Goal: Information Seeking & Learning: Learn about a topic

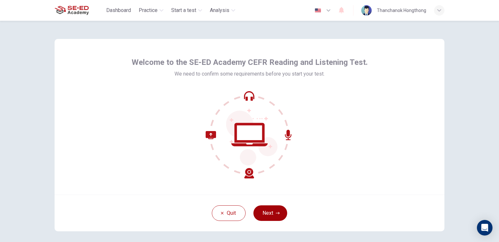
click at [276, 209] on button "Next" at bounding box center [270, 214] width 34 height 16
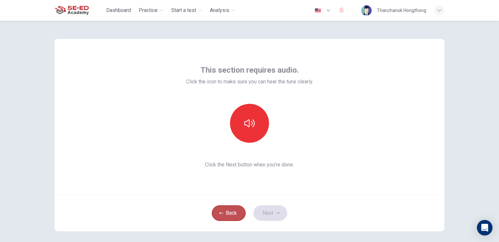
click at [229, 215] on button "Back" at bounding box center [229, 214] width 34 height 16
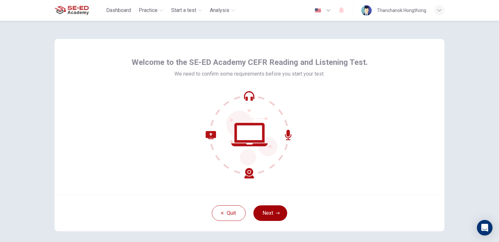
click at [265, 214] on button "Next" at bounding box center [270, 214] width 34 height 16
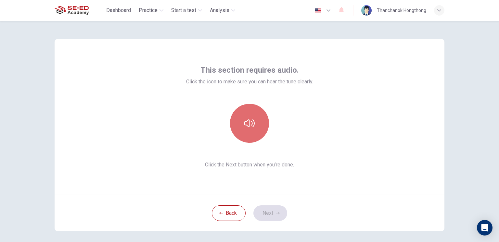
click at [244, 121] on icon "button" at bounding box center [249, 124] width 10 height 8
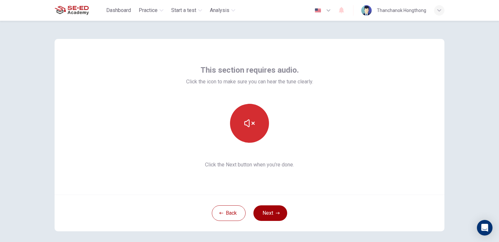
click at [266, 209] on button "Next" at bounding box center [270, 214] width 34 height 16
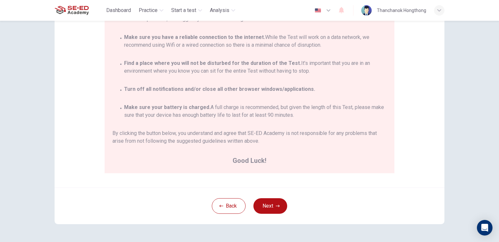
scroll to position [119, 0]
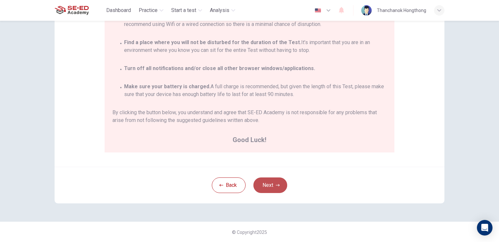
click at [276, 187] on button "Next" at bounding box center [270, 186] width 34 height 16
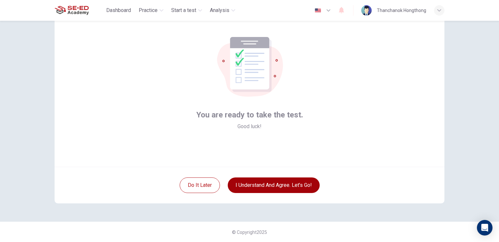
click at [243, 184] on button "I understand and agree. Let’s go!" at bounding box center [274, 186] width 92 height 16
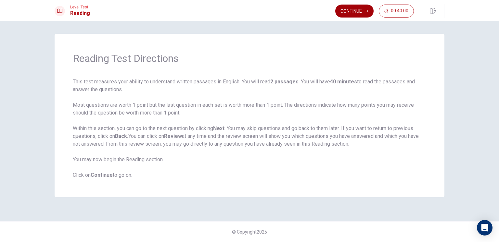
click at [356, 12] on button "Continue" at bounding box center [354, 11] width 38 height 13
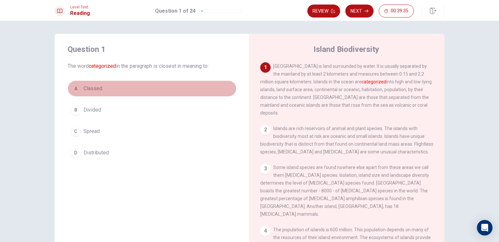
click at [119, 87] on button "A Classed" at bounding box center [152, 89] width 169 height 16
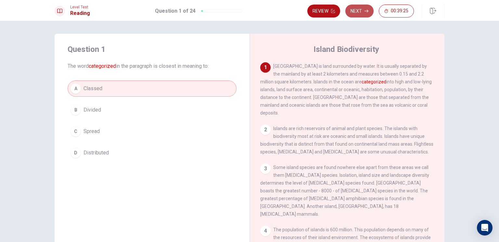
click at [359, 12] on button "Next" at bounding box center [359, 11] width 28 height 13
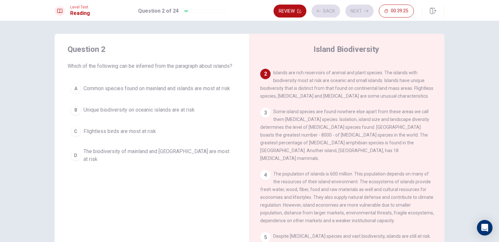
scroll to position [56, 0]
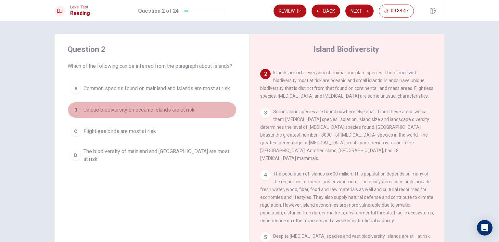
click at [167, 109] on span "Unique biodiversity on oceanic islands are at risk" at bounding box center [138, 110] width 111 height 8
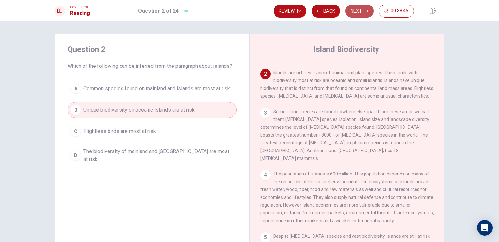
click at [357, 11] on button "Next" at bounding box center [359, 11] width 28 height 13
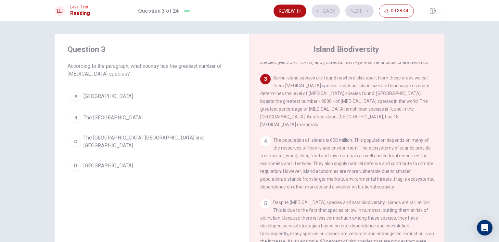
scroll to position [96, 0]
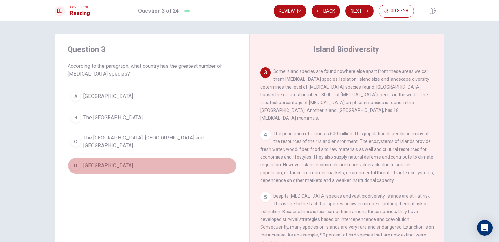
click at [101, 165] on button "D [GEOGRAPHIC_DATA]" at bounding box center [152, 166] width 169 height 16
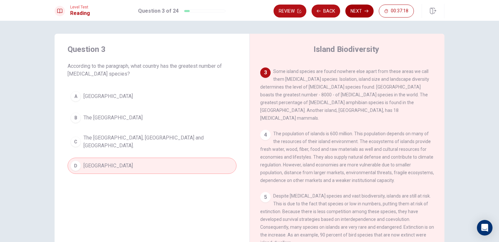
click at [357, 12] on button "Next" at bounding box center [359, 11] width 28 height 13
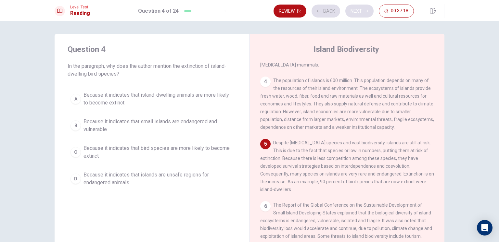
scroll to position [151, 0]
click at [164, 102] on span "Because it indicates that island-dwelling animals are more likely to become ext…" at bounding box center [158, 99] width 150 height 16
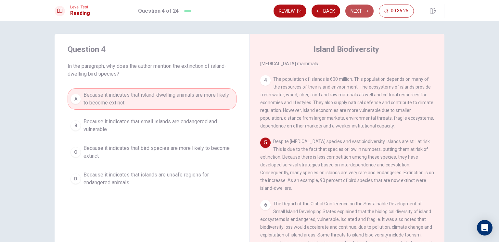
click at [361, 12] on button "Next" at bounding box center [359, 11] width 28 height 13
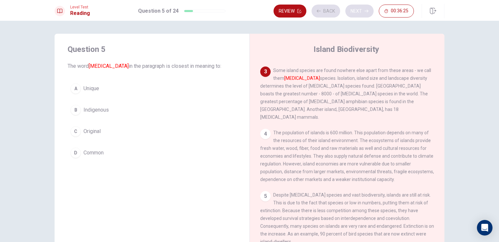
scroll to position [96, 0]
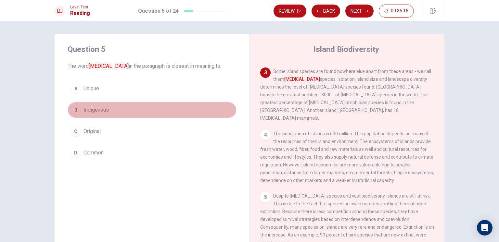
click at [100, 110] on span "Indigenous" at bounding box center [95, 110] width 25 height 8
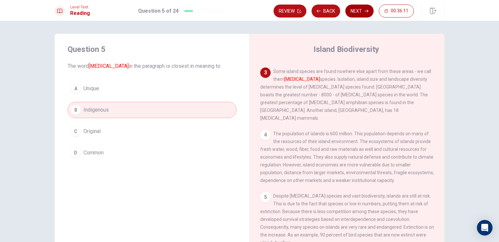
click at [361, 11] on button "Next" at bounding box center [359, 11] width 28 height 13
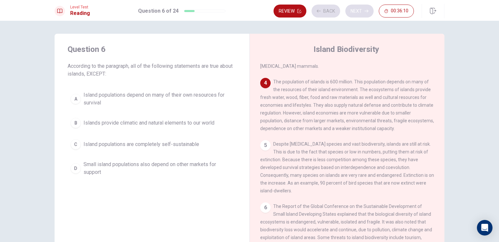
scroll to position [152, 0]
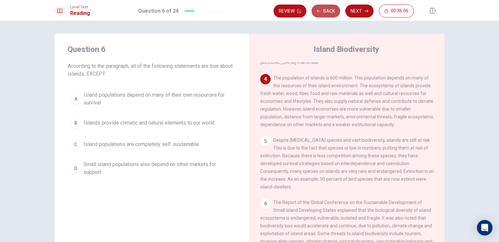
click at [329, 13] on button "Back" at bounding box center [325, 11] width 29 height 13
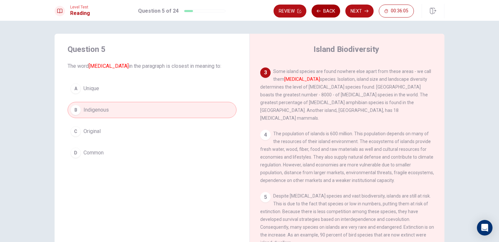
click at [329, 13] on button "Back" at bounding box center [325, 11] width 29 height 13
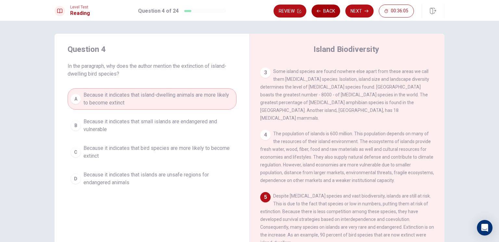
scroll to position [151, 0]
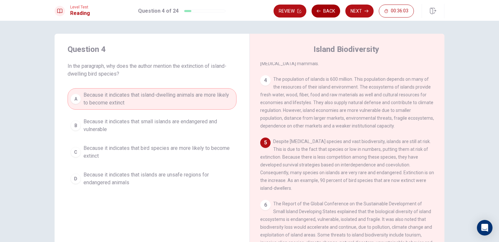
click at [333, 14] on button "Back" at bounding box center [325, 11] width 29 height 13
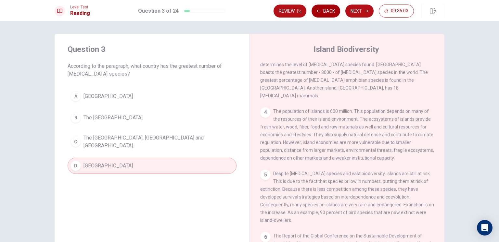
scroll to position [96, 0]
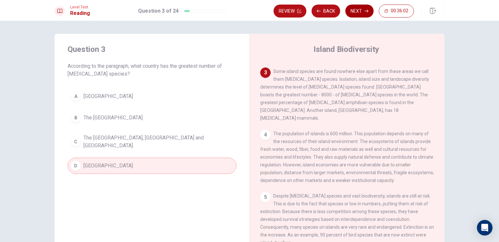
click at [369, 12] on button "Next" at bounding box center [359, 11] width 28 height 13
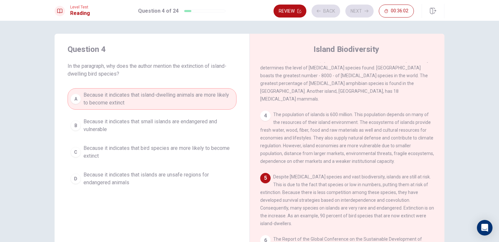
click at [369, 12] on div "Review Back Next 00:36:02" at bounding box center [343, 11] width 140 height 13
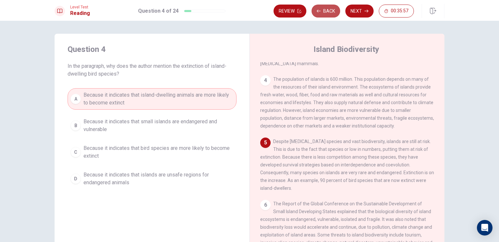
click at [332, 12] on button "Back" at bounding box center [325, 11] width 29 height 13
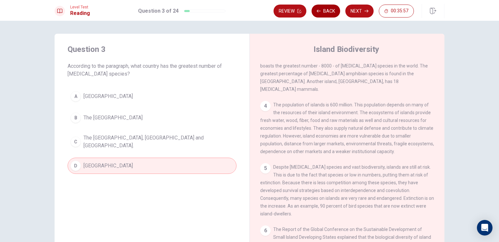
scroll to position [96, 0]
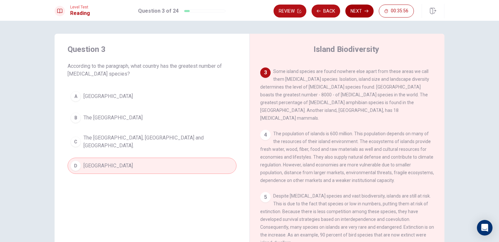
click at [364, 12] on button "Next" at bounding box center [359, 11] width 28 height 13
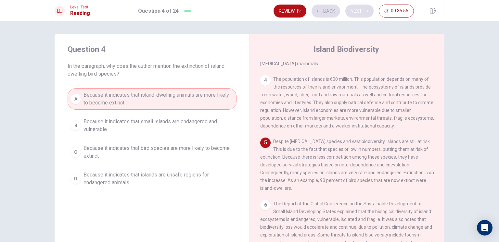
scroll to position [151, 0]
click at [364, 12] on button "Next" at bounding box center [359, 11] width 28 height 13
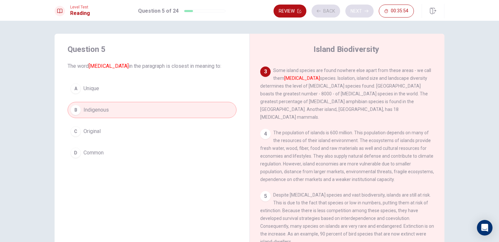
scroll to position [96, 0]
click at [364, 12] on div "Review Back Next 00:35:53" at bounding box center [343, 11] width 140 height 13
click at [364, 12] on button "Next" at bounding box center [359, 11] width 28 height 13
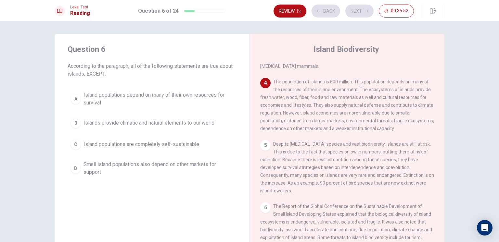
scroll to position [152, 0]
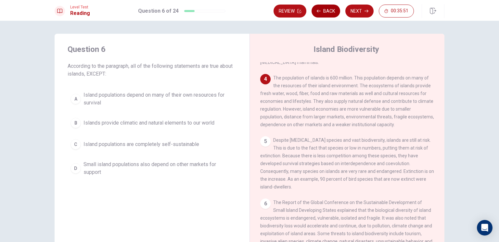
click at [326, 14] on button "Back" at bounding box center [325, 11] width 29 height 13
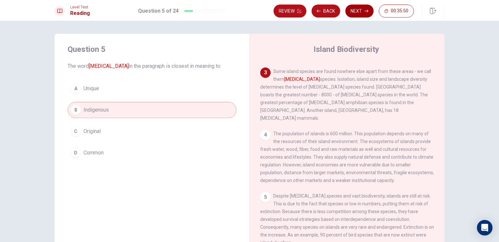
click at [358, 13] on button "Next" at bounding box center [359, 11] width 28 height 13
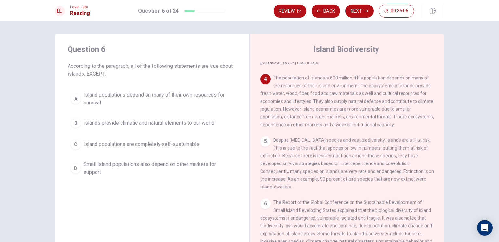
click at [123, 145] on span "Island populations are completely self-sustainable" at bounding box center [141, 145] width 116 height 8
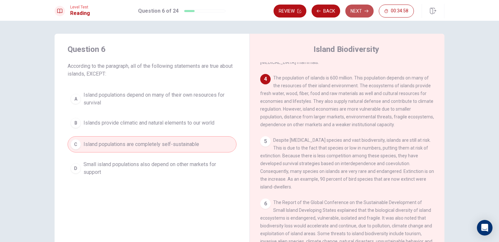
click at [354, 11] on button "Next" at bounding box center [359, 11] width 28 height 13
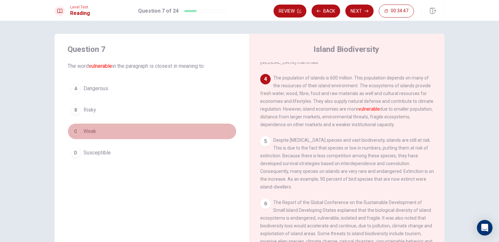
click at [83, 129] on span "Weak" at bounding box center [89, 132] width 13 height 8
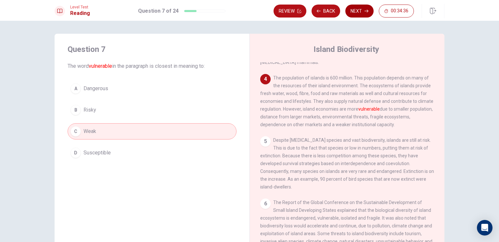
click at [363, 10] on button "Next" at bounding box center [359, 11] width 28 height 13
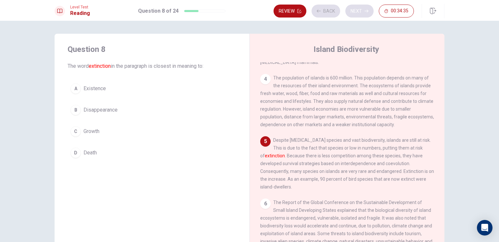
scroll to position [216, 0]
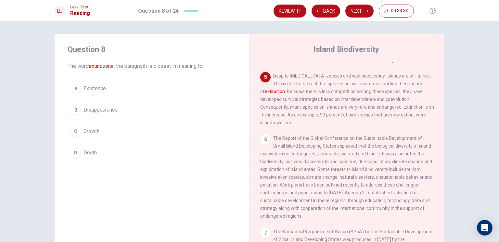
click at [139, 112] on button "B Disappearance" at bounding box center [152, 110] width 169 height 16
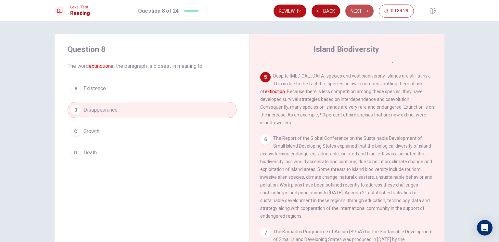
click at [359, 12] on button "Next" at bounding box center [359, 11] width 28 height 13
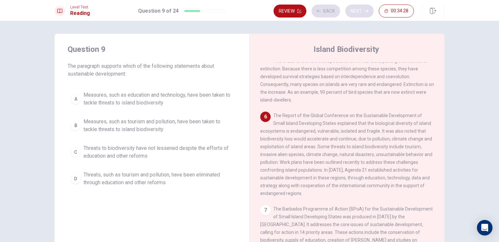
scroll to position [247, 0]
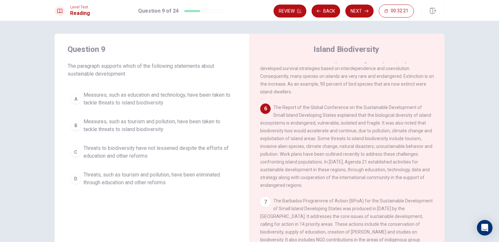
click at [105, 148] on span "Threats to biodiversity have not lessened despite the efforts of education and …" at bounding box center [158, 153] width 150 height 16
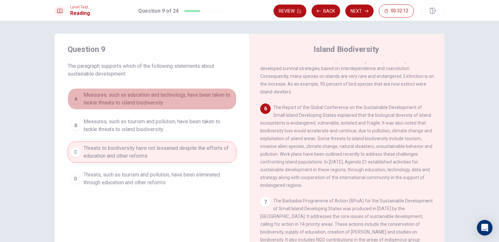
click at [133, 94] on span "Measures, such as education and technology, have been taken to tackle threats t…" at bounding box center [158, 99] width 150 height 16
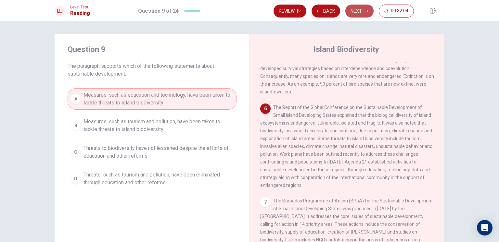
click at [354, 15] on button "Next" at bounding box center [359, 11] width 28 height 13
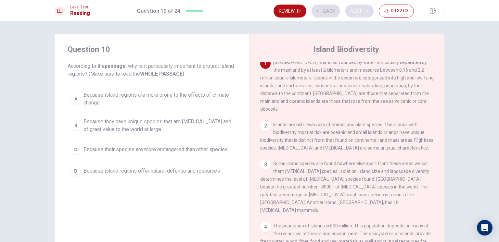
scroll to position [0, 0]
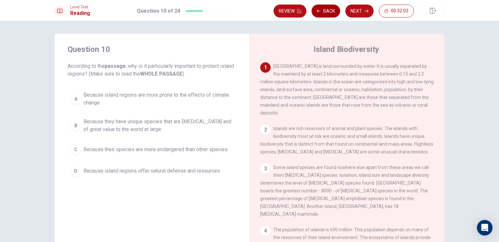
click at [330, 15] on button "Back" at bounding box center [325, 11] width 29 height 13
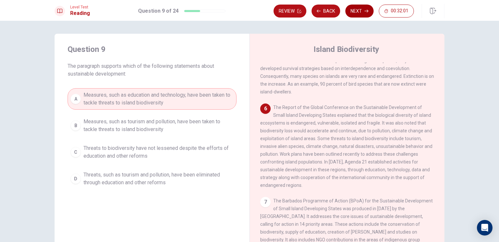
click at [365, 15] on button "Next" at bounding box center [359, 11] width 28 height 13
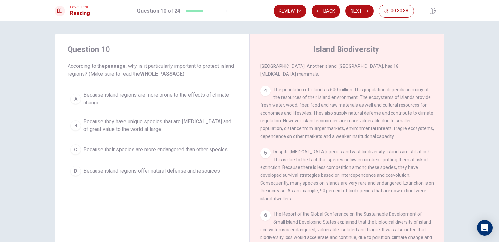
click at [120, 125] on span "Because they have unique species that are [MEDICAL_DATA] and of great value to …" at bounding box center [158, 126] width 150 height 16
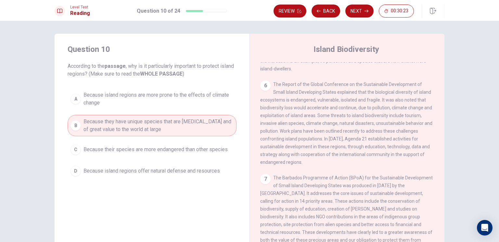
scroll to position [270, 0]
click at [476, 141] on div "Question 10 According to the passage , why is it particularly important to prot…" at bounding box center [249, 132] width 499 height 222
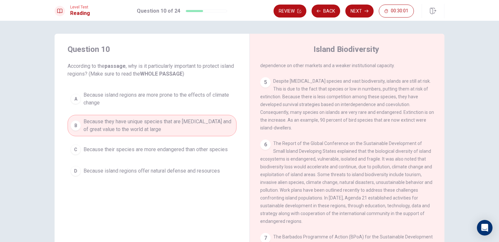
scroll to position [205, 0]
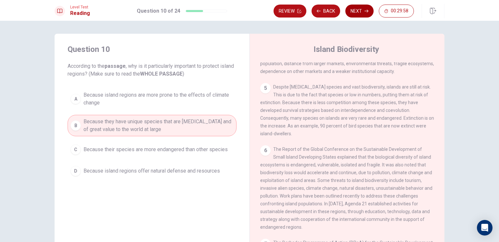
click at [352, 13] on button "Next" at bounding box center [359, 11] width 28 height 13
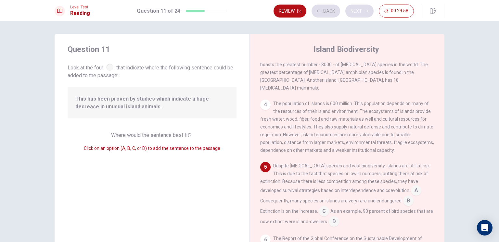
scroll to position [159, 0]
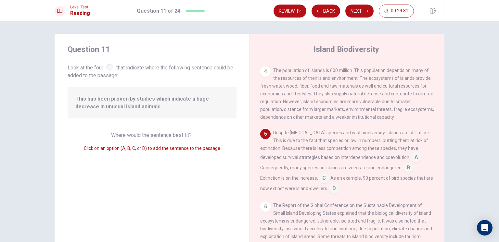
click at [325, 174] on input at bounding box center [324, 179] width 10 height 10
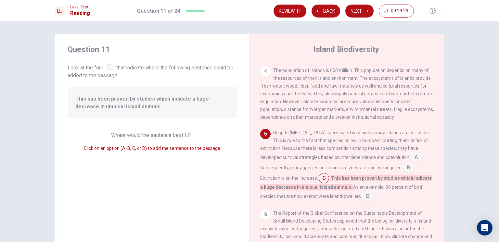
click at [403, 163] on input at bounding box center [408, 168] width 10 height 10
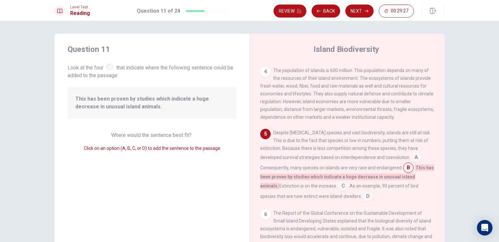
click at [411, 153] on input at bounding box center [416, 158] width 10 height 10
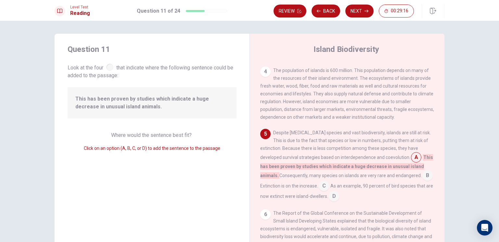
click at [329, 182] on input at bounding box center [324, 187] width 10 height 10
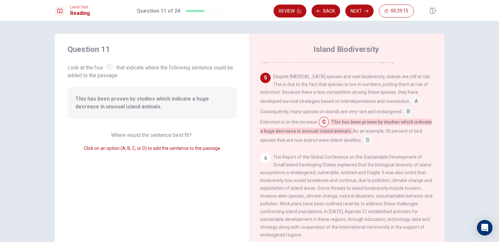
scroll to position [224, 0]
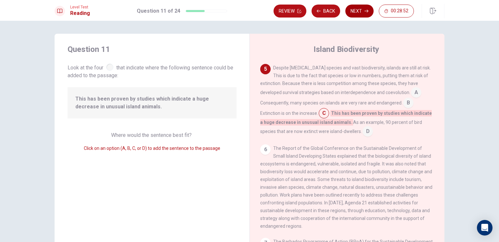
click at [359, 12] on button "Next" at bounding box center [359, 11] width 28 height 13
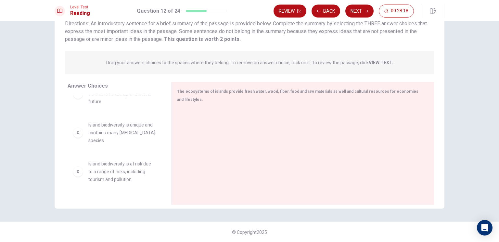
scroll to position [56, 0]
drag, startPoint x: 120, startPoint y: 143, endPoint x: 226, endPoint y: 128, distance: 107.9
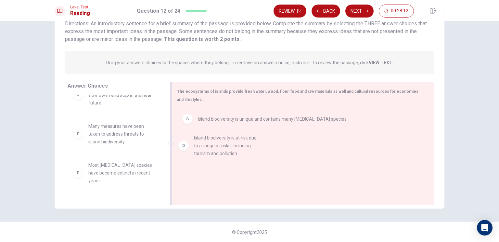
drag, startPoint x: 116, startPoint y: 132, endPoint x: 227, endPoint y: 145, distance: 112.2
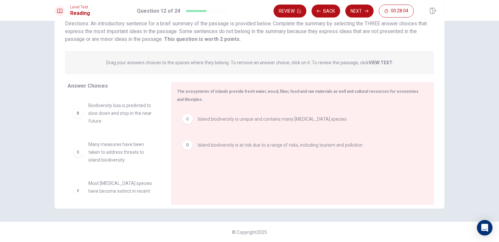
scroll to position [43, 0]
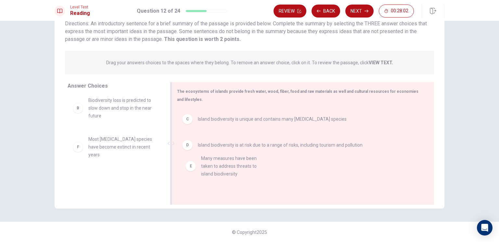
drag, startPoint x: 139, startPoint y: 153, endPoint x: 250, endPoint y: 172, distance: 113.1
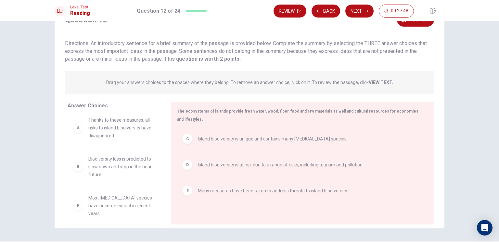
scroll to position [32, 0]
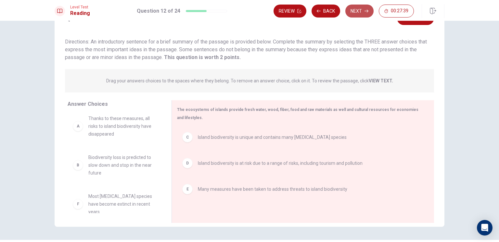
click at [357, 13] on button "Next" at bounding box center [359, 11] width 28 height 13
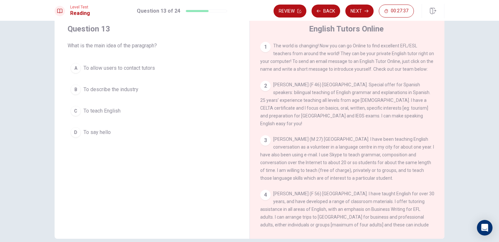
scroll to position [0, 0]
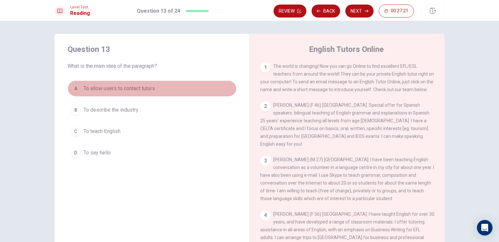
click at [137, 92] on span "To allow users to contact tutors" at bounding box center [118, 89] width 71 height 8
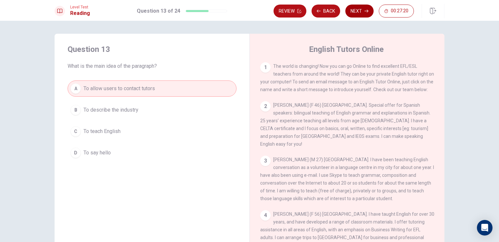
click at [356, 15] on button "Next" at bounding box center [359, 11] width 28 height 13
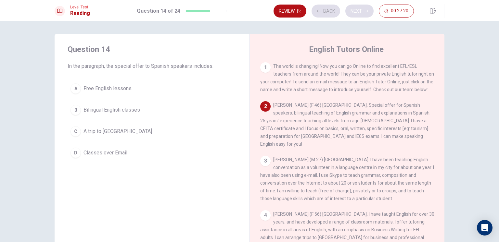
scroll to position [48, 0]
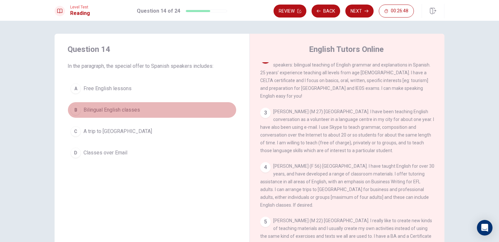
click at [114, 110] on span "Bilingual English classes" at bounding box center [111, 110] width 57 height 8
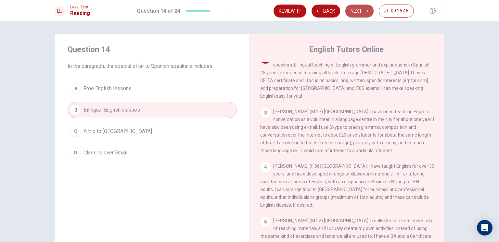
click at [359, 12] on button "Next" at bounding box center [359, 11] width 28 height 13
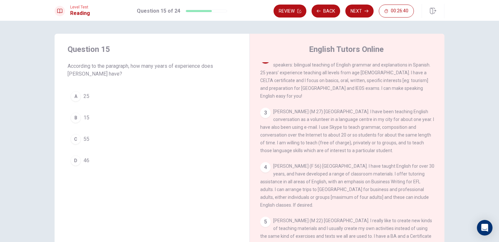
click at [99, 95] on button "A 25" at bounding box center [152, 96] width 169 height 16
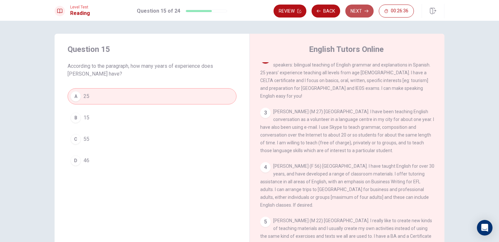
click at [361, 13] on button "Next" at bounding box center [359, 11] width 28 height 13
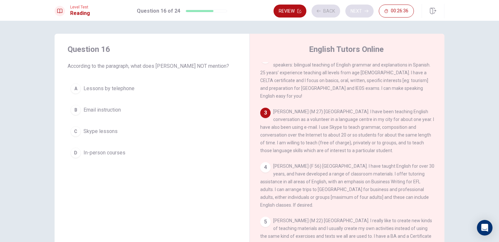
scroll to position [96, 0]
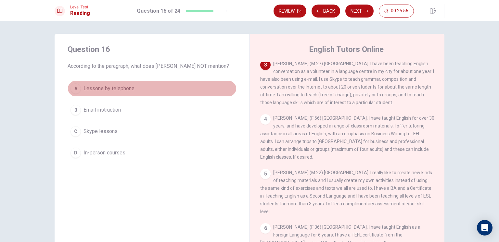
click at [148, 95] on button "A Lessons by telephone" at bounding box center [152, 89] width 169 height 16
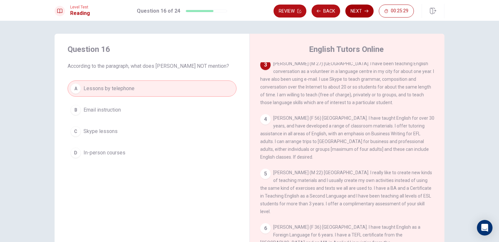
click at [367, 10] on icon "button" at bounding box center [366, 11] width 4 height 3
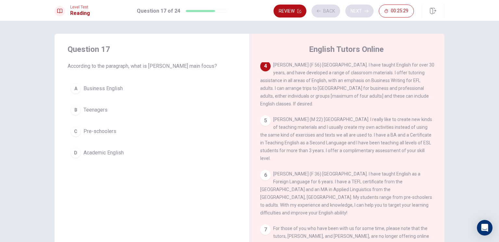
scroll to position [149, 0]
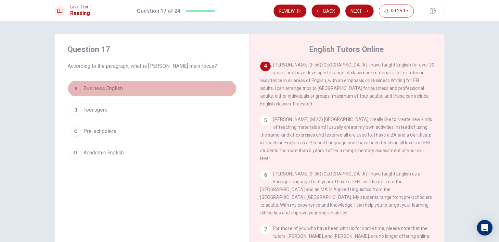
click at [129, 93] on button "A Business English" at bounding box center [152, 89] width 169 height 16
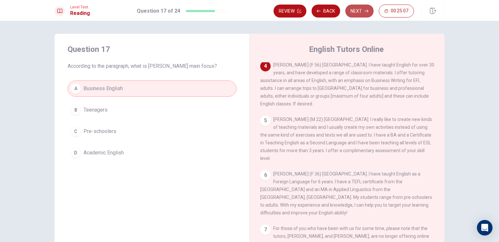
click at [358, 12] on button "Next" at bounding box center [359, 11] width 28 height 13
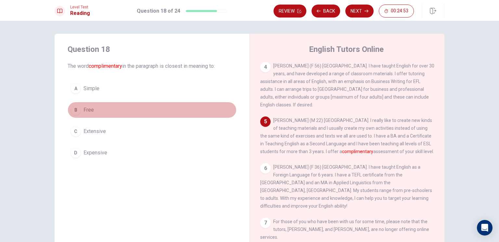
click at [99, 109] on button "B Free" at bounding box center [152, 110] width 169 height 16
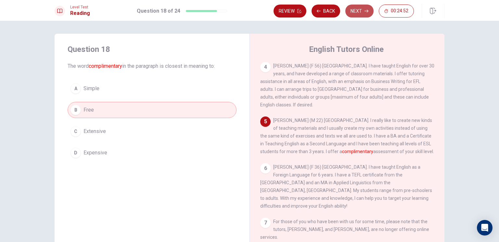
click at [356, 11] on button "Next" at bounding box center [359, 11] width 28 height 13
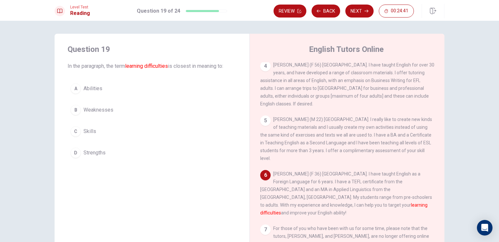
click at [107, 108] on span "Weaknesses" at bounding box center [98, 110] width 30 height 8
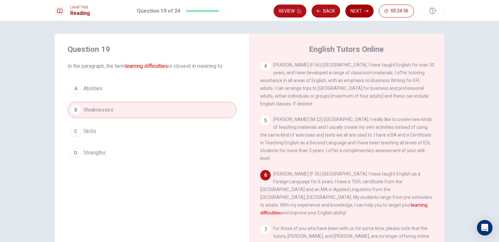
click at [361, 12] on button "Next" at bounding box center [359, 11] width 28 height 13
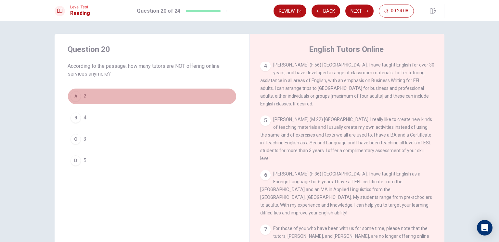
click at [97, 94] on button "A 2" at bounding box center [152, 96] width 169 height 16
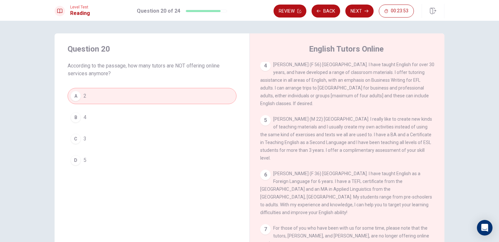
scroll to position [0, 0]
click at [363, 11] on button "Next" at bounding box center [359, 11] width 28 height 13
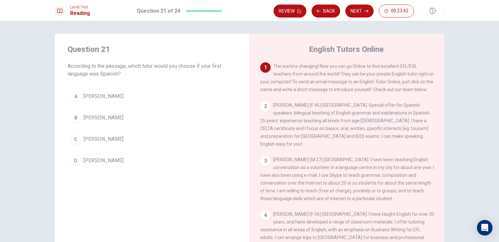
click at [93, 164] on span "[PERSON_NAME]" at bounding box center [103, 161] width 40 height 8
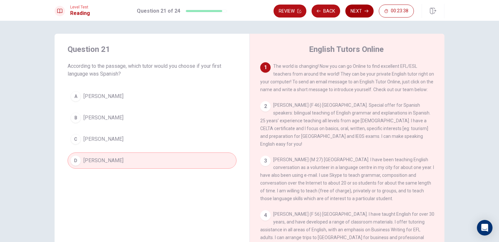
click at [367, 14] on button "Next" at bounding box center [359, 11] width 28 height 13
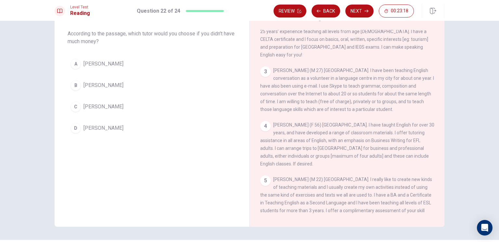
scroll to position [52, 0]
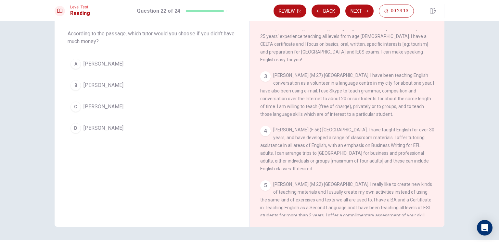
click at [116, 87] on span "[PERSON_NAME]" at bounding box center [103, 86] width 40 height 8
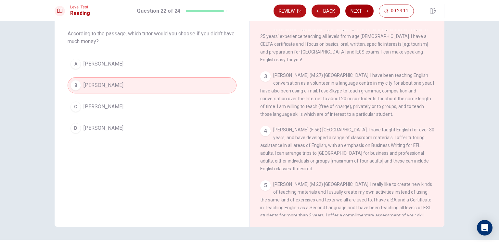
click at [361, 11] on button "Next" at bounding box center [359, 11] width 28 height 13
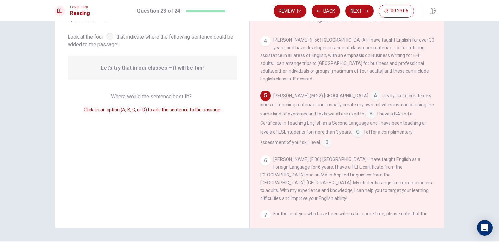
scroll to position [32, 0]
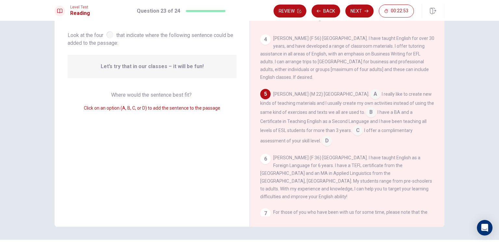
click at [322, 143] on input at bounding box center [327, 141] width 10 height 10
click at [370, 99] on input at bounding box center [375, 95] width 10 height 10
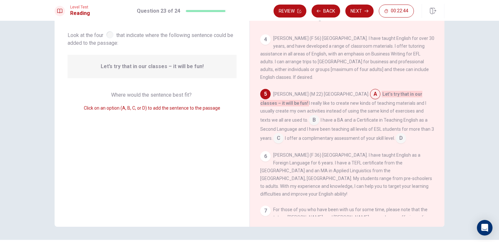
click at [309, 126] on input at bounding box center [314, 121] width 10 height 10
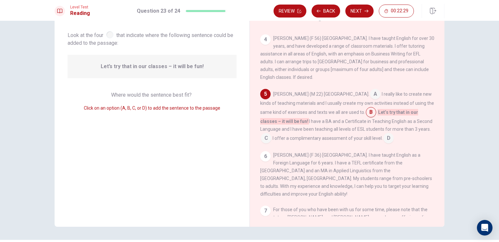
click at [370, 96] on input at bounding box center [375, 95] width 10 height 10
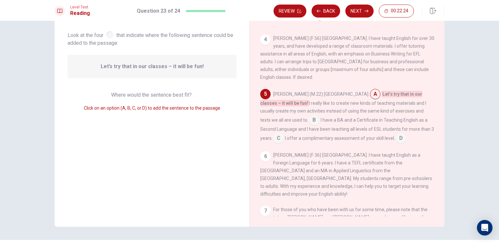
click at [309, 126] on input at bounding box center [314, 121] width 10 height 10
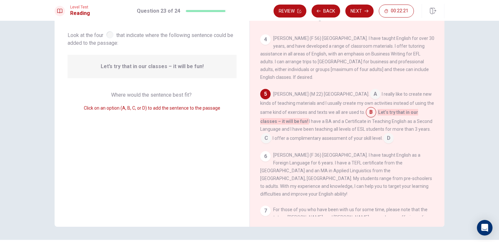
click at [383, 144] on input at bounding box center [388, 139] width 10 height 10
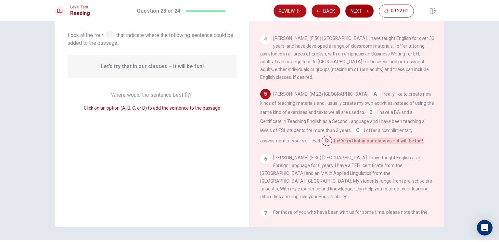
click at [364, 14] on button "Next" at bounding box center [359, 11] width 28 height 13
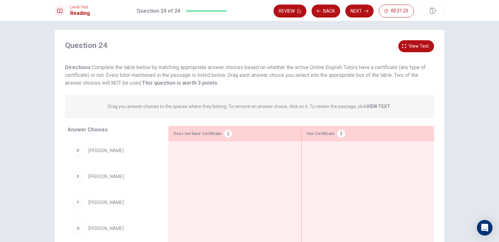
scroll to position [0, 0]
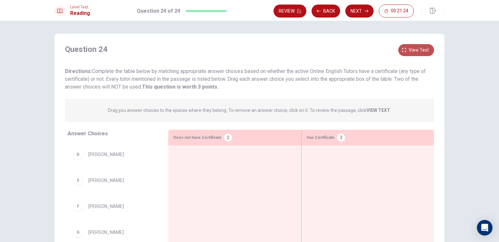
click at [412, 50] on span "View text" at bounding box center [419, 50] width 20 height 8
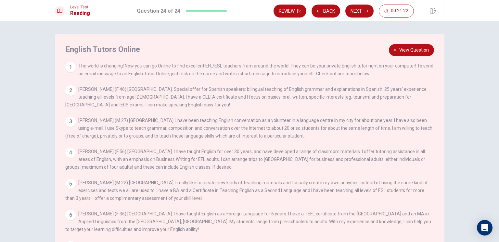
scroll to position [5, 0]
click at [399, 53] on span "View question" at bounding box center [414, 50] width 30 height 8
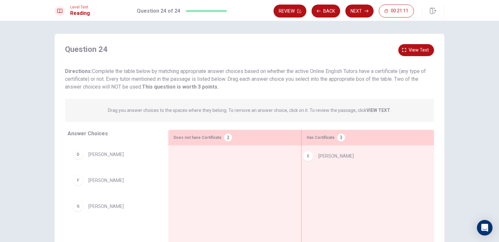
drag, startPoint x: 124, startPoint y: 184, endPoint x: 358, endPoint y: 159, distance: 234.9
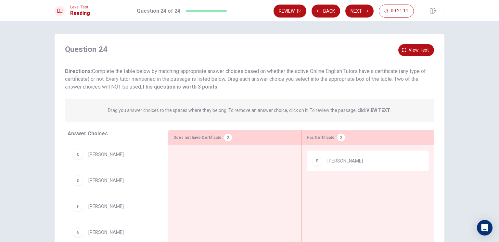
scroll to position [51, 0]
click at [417, 50] on span "View text" at bounding box center [419, 50] width 20 height 8
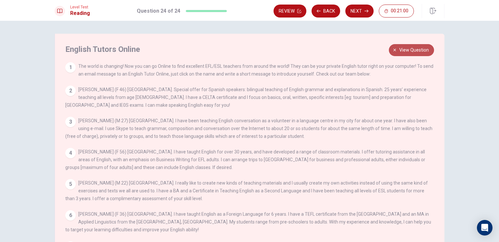
click at [413, 49] on span "View question" at bounding box center [414, 50] width 30 height 8
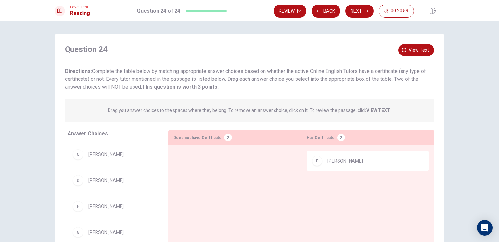
scroll to position [47, 0]
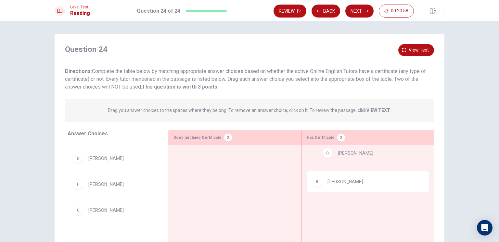
drag, startPoint x: 120, startPoint y: 158, endPoint x: 374, endPoint y: 157, distance: 253.7
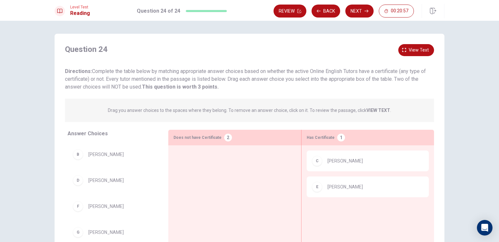
scroll to position [25, 0]
click at [412, 54] on button "View text" at bounding box center [416, 50] width 36 height 12
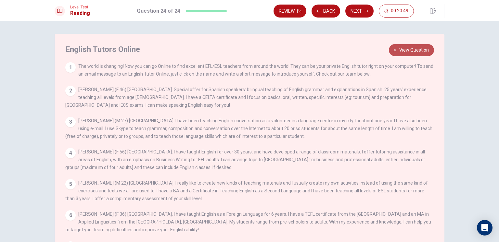
click at [412, 54] on button "View question" at bounding box center [411, 50] width 45 height 12
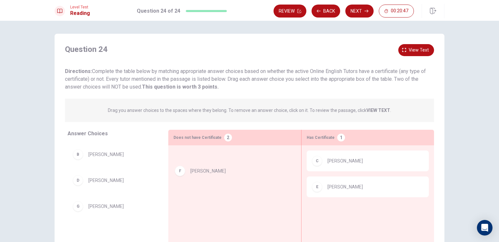
drag, startPoint x: 94, startPoint y: 213, endPoint x: 209, endPoint y: 171, distance: 122.7
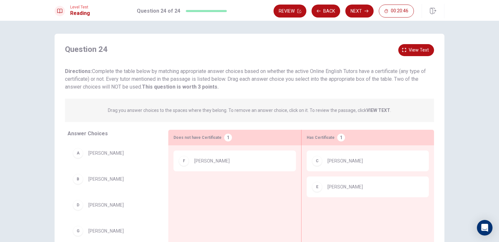
scroll to position [0, 0]
click at [409, 48] on span "View text" at bounding box center [419, 50] width 20 height 8
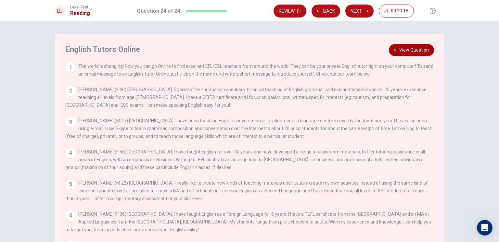
click at [408, 48] on span "View question" at bounding box center [414, 50] width 30 height 8
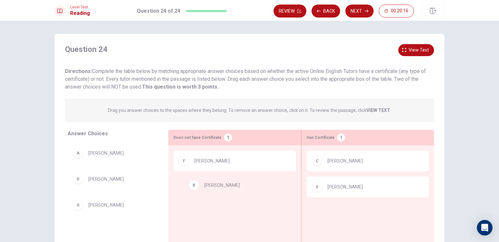
drag, startPoint x: 98, startPoint y: 184, endPoint x: 218, endPoint y: 190, distance: 120.3
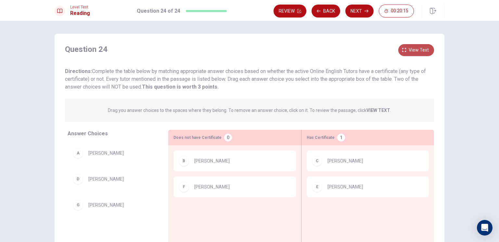
click at [415, 50] on span "View text" at bounding box center [419, 50] width 20 height 8
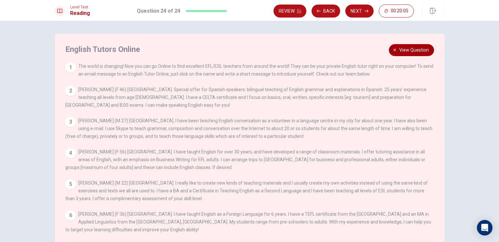
click at [412, 52] on span "View question" at bounding box center [414, 50] width 30 height 8
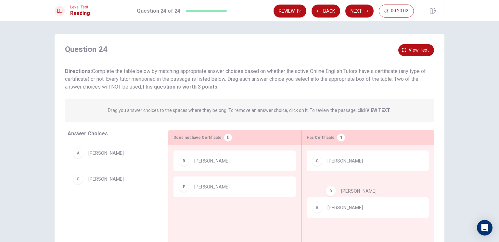
drag, startPoint x: 120, startPoint y: 182, endPoint x: 377, endPoint y: 194, distance: 257.5
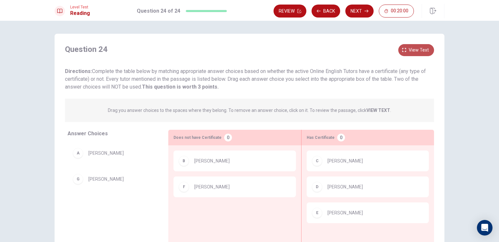
click at [422, 48] on span "View text" at bounding box center [419, 50] width 20 height 8
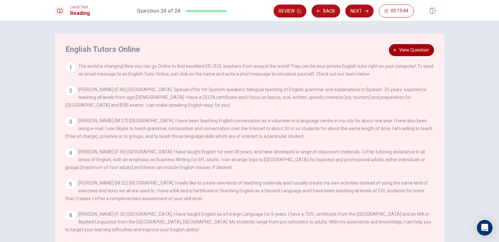
click at [401, 53] on span "View question" at bounding box center [414, 50] width 30 height 8
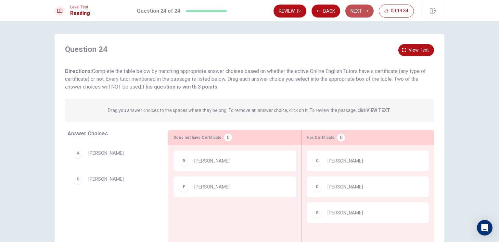
click at [359, 11] on button "Next" at bounding box center [359, 11] width 28 height 13
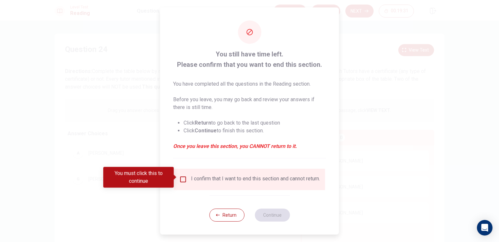
click at [178, 177] on div "You must click this to continue" at bounding box center [140, 177] width 75 height 21
click at [186, 178] on input "You must click this to continue" at bounding box center [183, 180] width 8 height 8
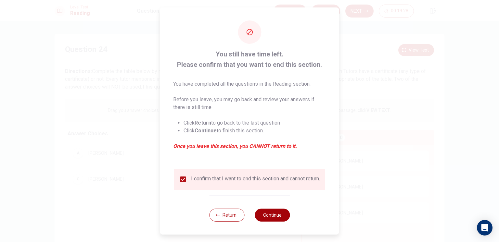
click at [279, 220] on button "Continue" at bounding box center [272, 215] width 35 height 13
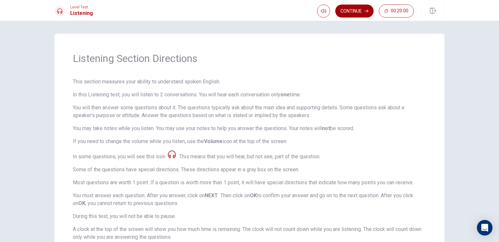
click at [360, 11] on button "Continue" at bounding box center [354, 11] width 38 height 13
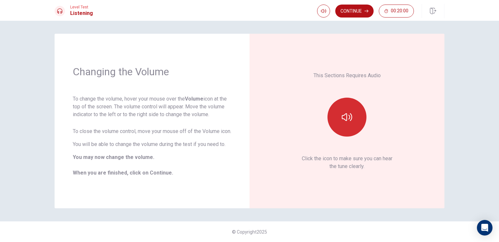
click at [343, 114] on icon "button" at bounding box center [347, 117] width 10 height 10
click at [343, 120] on icon "button" at bounding box center [347, 117] width 10 height 10
type input "0.9"
click at [332, 23] on span at bounding box center [333, 23] width 4 height 4
click at [346, 104] on button "button" at bounding box center [346, 117] width 39 height 39
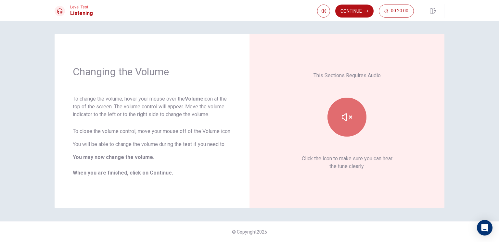
click at [346, 106] on button "button" at bounding box center [346, 117] width 39 height 39
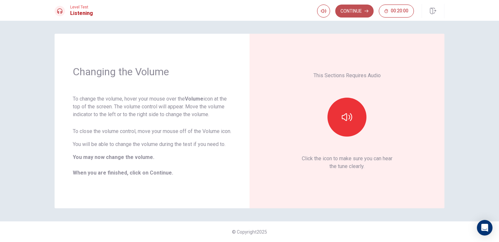
click at [361, 13] on button "Continue" at bounding box center [354, 11] width 38 height 13
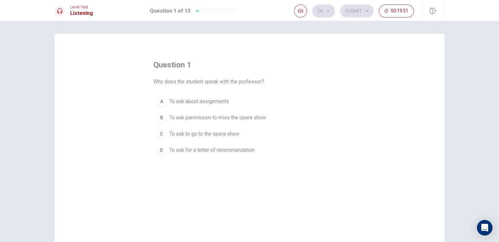
click at [228, 133] on span "To ask to go to the opera show" at bounding box center [204, 134] width 70 height 8
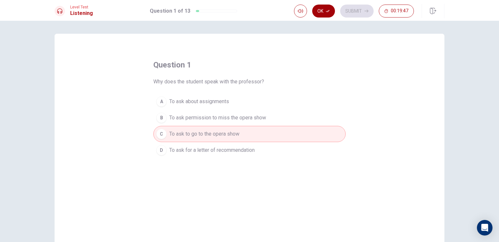
click at [330, 11] on icon "button" at bounding box center [328, 11] width 4 height 4
click at [249, 149] on span "To ask for a letter of recommendation" at bounding box center [211, 150] width 85 height 8
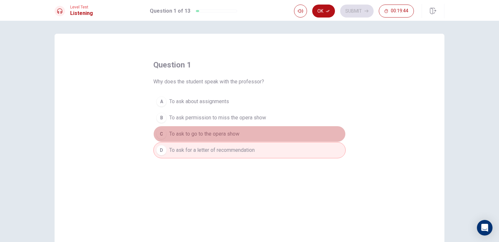
click at [247, 134] on button "C To ask to go to the opera show" at bounding box center [249, 134] width 192 height 16
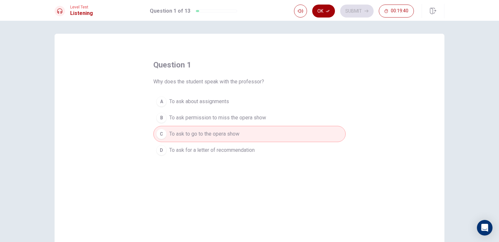
click at [327, 8] on button "Ok" at bounding box center [323, 11] width 23 height 13
click at [356, 8] on button "Submit" at bounding box center [356, 11] width 33 height 13
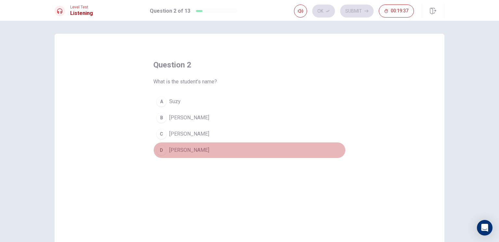
click at [184, 154] on button "D [PERSON_NAME]" at bounding box center [249, 150] width 192 height 16
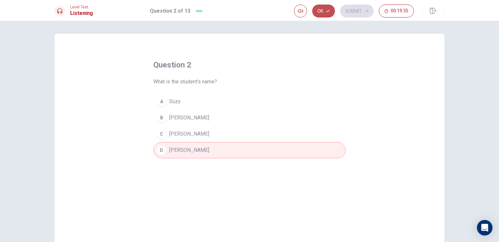
click at [326, 13] on icon "button" at bounding box center [328, 11] width 4 height 4
click at [351, 11] on button "Submit" at bounding box center [356, 11] width 33 height 13
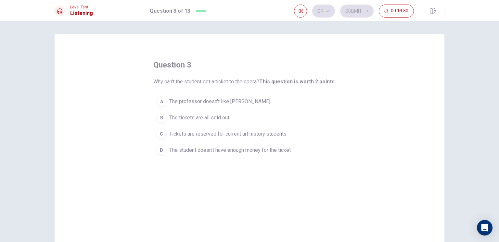
click at [226, 134] on span "Tickets are reserved for current art history students" at bounding box center [227, 134] width 117 height 8
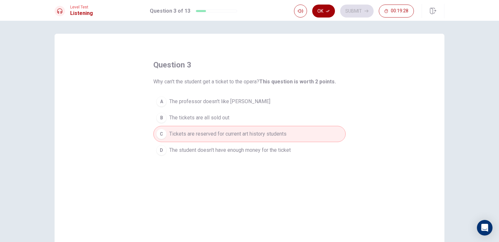
click at [330, 10] on icon "button" at bounding box center [328, 11] width 4 height 4
click at [359, 8] on button "Submit" at bounding box center [356, 11] width 33 height 13
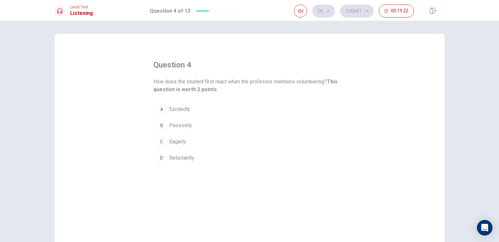
click at [177, 160] on span "Reluctantly" at bounding box center [181, 158] width 25 height 8
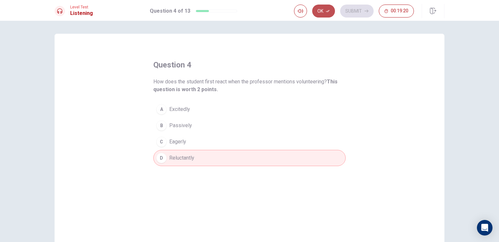
click at [326, 10] on icon "button" at bounding box center [328, 11] width 4 height 4
click at [352, 8] on button "Submit" at bounding box center [356, 11] width 33 height 13
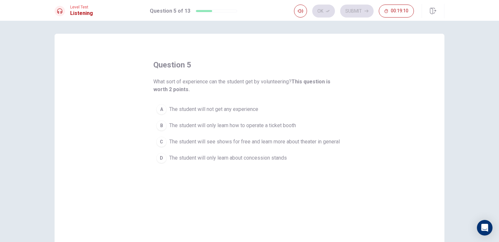
click at [233, 143] on span "The student will see shows for free and learn more about theater in general" at bounding box center [254, 142] width 171 height 8
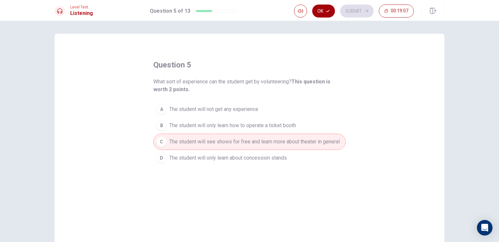
click at [329, 11] on icon "button" at bounding box center [328, 11] width 4 height 4
click at [355, 12] on button "Submit" at bounding box center [356, 11] width 33 height 13
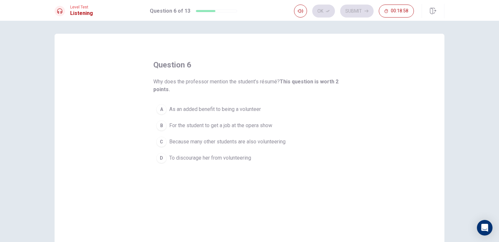
click at [228, 113] on span "As an added benefit to being a volunteer" at bounding box center [215, 110] width 92 height 8
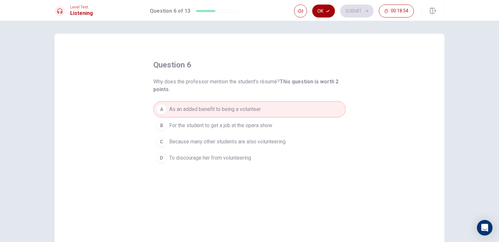
click at [333, 12] on button "Ok" at bounding box center [323, 11] width 23 height 13
click at [351, 11] on button "Submit" at bounding box center [356, 11] width 33 height 13
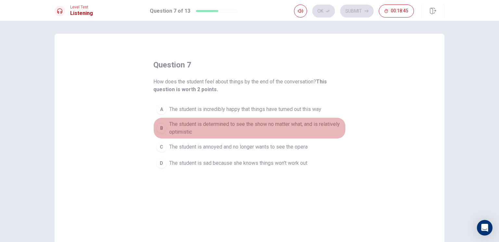
click at [240, 129] on span "The student is determined to see the show no matter what, and is relatively opt…" at bounding box center [255, 128] width 173 height 16
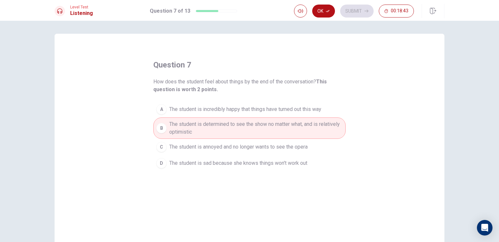
click at [325, 9] on button "Ok" at bounding box center [323, 11] width 23 height 13
click at [356, 12] on button "Submit" at bounding box center [356, 11] width 33 height 13
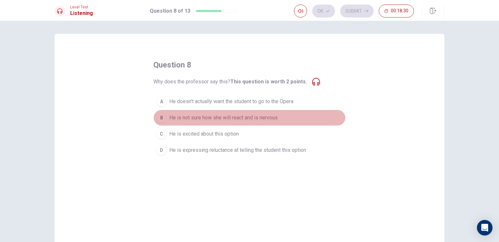
click at [233, 117] on span "He is not sure how she will react and is nervous" at bounding box center [223, 118] width 108 height 8
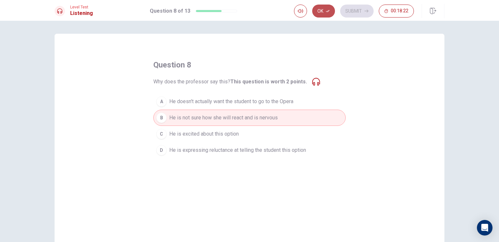
click at [325, 11] on button "Ok" at bounding box center [323, 11] width 23 height 13
click at [363, 10] on button "Submit" at bounding box center [356, 11] width 33 height 13
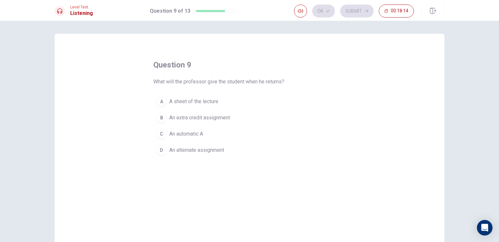
click at [201, 101] on span "A sheet of the lecture" at bounding box center [193, 102] width 49 height 8
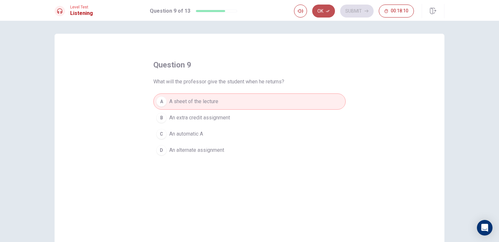
click at [325, 11] on button "Ok" at bounding box center [323, 11] width 23 height 13
click at [357, 8] on button "Submit" at bounding box center [356, 11] width 33 height 13
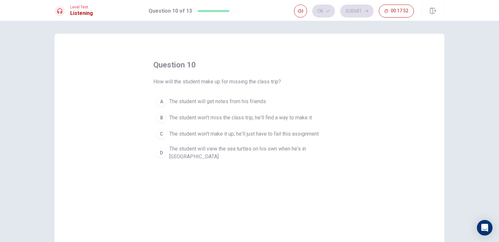
click at [275, 153] on span "The student will view the sea turtles on his own when he's in [GEOGRAPHIC_DATA]" at bounding box center [255, 153] width 173 height 16
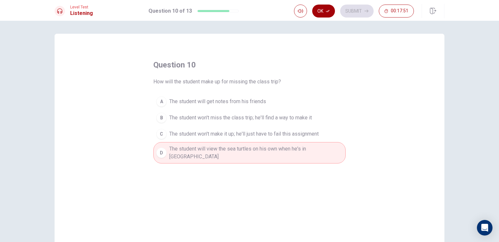
click at [321, 9] on button "Ok" at bounding box center [323, 11] width 23 height 13
click at [351, 10] on button "Submit" at bounding box center [356, 11] width 33 height 13
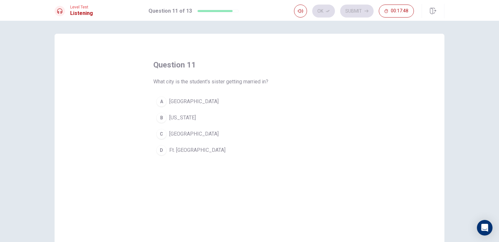
click at [187, 101] on button "A [GEOGRAPHIC_DATA]" at bounding box center [249, 102] width 192 height 16
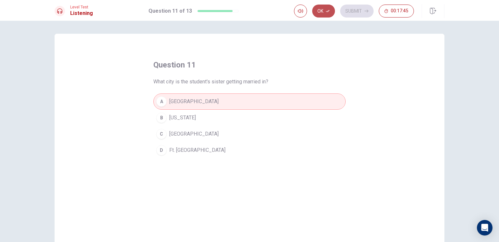
click at [330, 10] on icon "button" at bounding box center [328, 11] width 4 height 4
click at [352, 10] on button "Submit" at bounding box center [356, 11] width 33 height 13
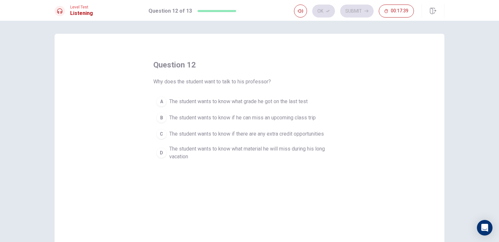
click at [247, 119] on span "The student wants to know if he can miss an upcoming class trip" at bounding box center [242, 118] width 146 height 8
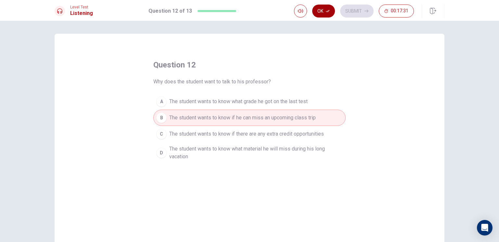
click at [328, 10] on icon "button" at bounding box center [328, 11] width 4 height 4
click at [360, 9] on button "Submit" at bounding box center [356, 11] width 33 height 13
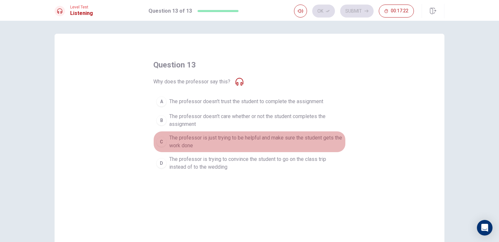
click at [281, 143] on span "The professor is just trying to be helpful and make sure the student gets the w…" at bounding box center [255, 142] width 173 height 16
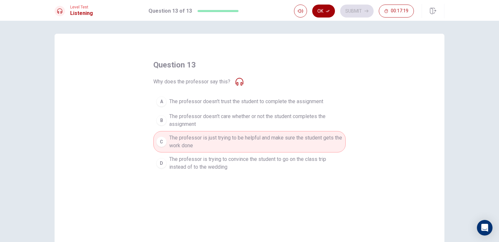
click at [319, 10] on button "Ok" at bounding box center [323, 11] width 23 height 13
click at [355, 9] on button "Submit" at bounding box center [356, 11] width 33 height 13
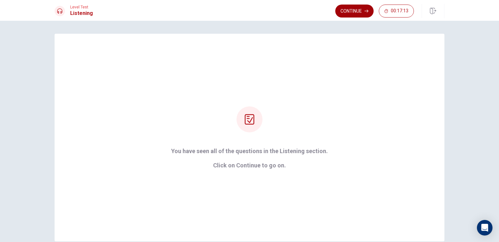
click at [344, 8] on button "Continue" at bounding box center [354, 11] width 38 height 13
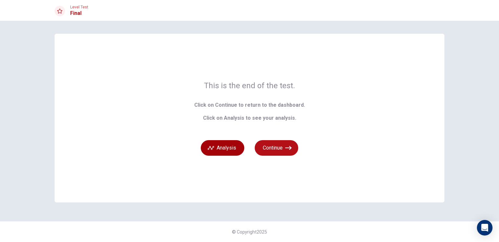
click at [238, 149] on button "Analysis" at bounding box center [223, 148] width 44 height 16
